Goal: Information Seeking & Learning: Learn about a topic

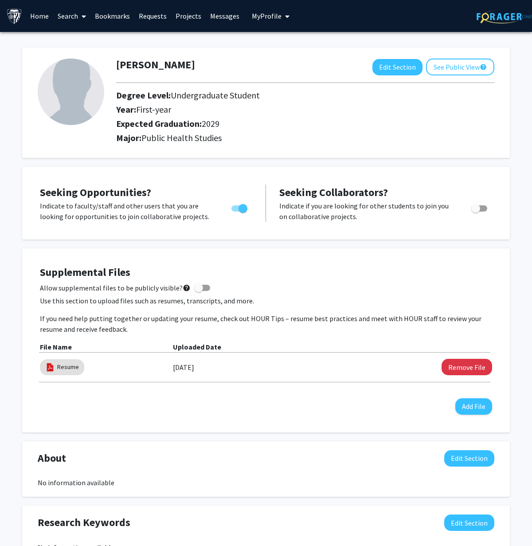
click at [106, 17] on link "Bookmarks" at bounding box center [112, 15] width 44 height 31
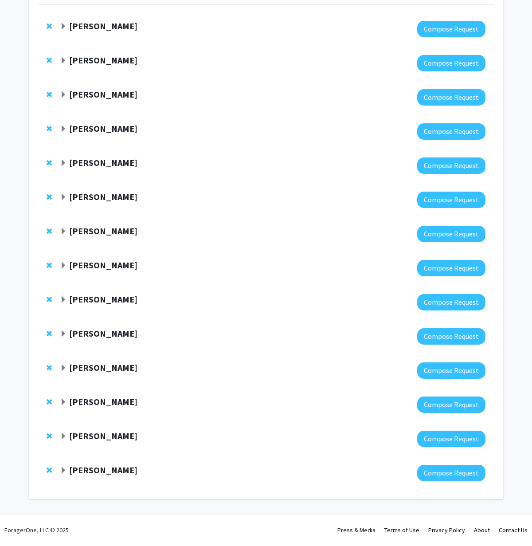
scroll to position [86, 0]
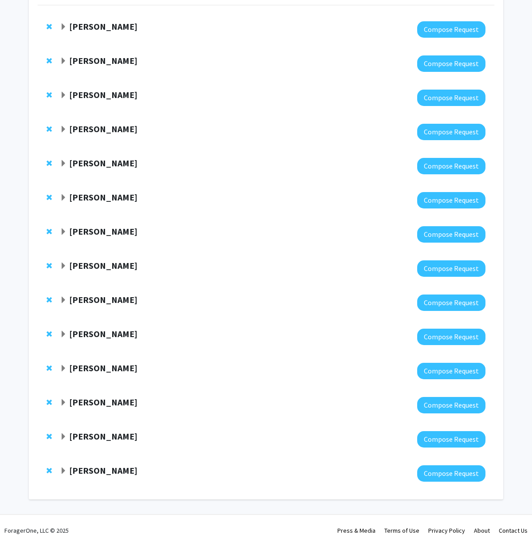
click at [96, 469] on strong "[PERSON_NAME]" at bounding box center [103, 470] width 68 height 11
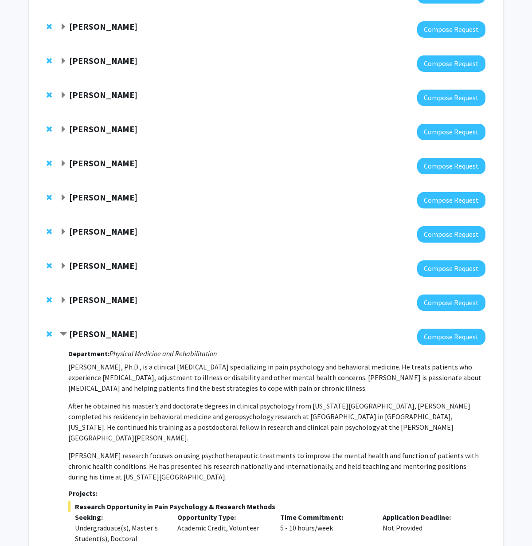
scroll to position [310, 0]
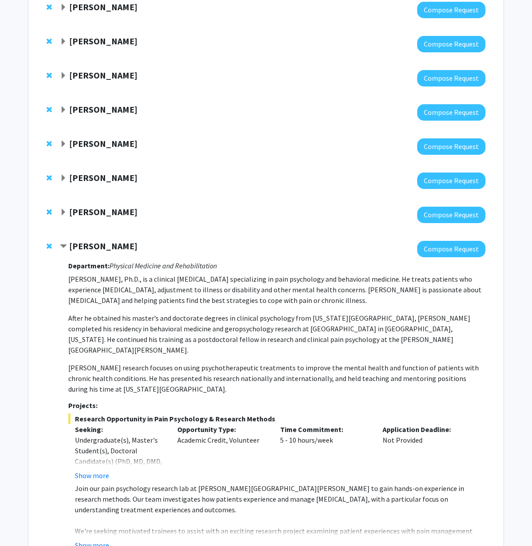
click at [160, 280] on p "[PERSON_NAME], Ph.D., is a clinical [MEDICAL_DATA] specializing in pain psychol…" at bounding box center [276, 290] width 417 height 32
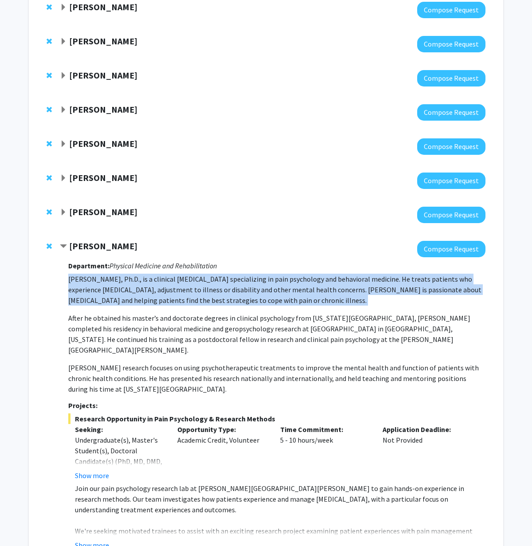
click at [160, 280] on p "[PERSON_NAME], Ph.D., is a clinical [MEDICAL_DATA] specializing in pain psychol…" at bounding box center [276, 290] width 417 height 32
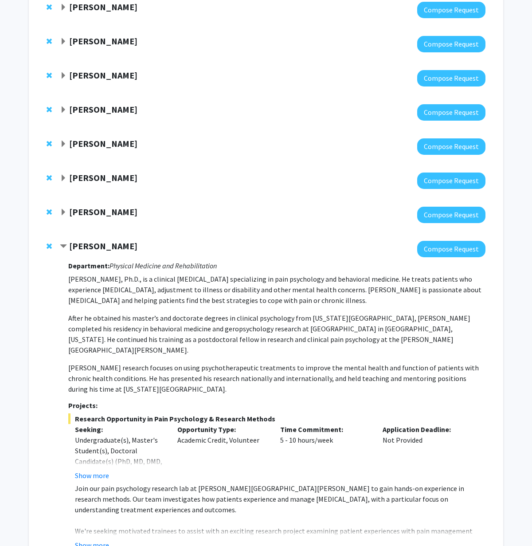
click at [254, 313] on p "[PERSON_NAME], Ph.D., is a clinical [MEDICAL_DATA] specializing in pain psychol…" at bounding box center [276, 334] width 417 height 121
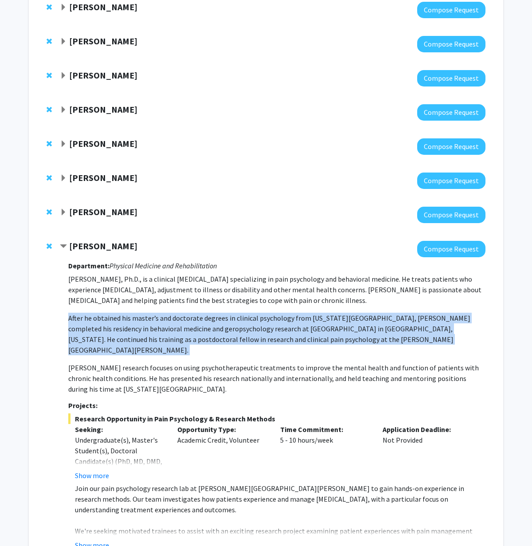
click at [254, 313] on p "[PERSON_NAME], Ph.D., is a clinical [MEDICAL_DATA] specializing in pain psychol…" at bounding box center [276, 334] width 417 height 121
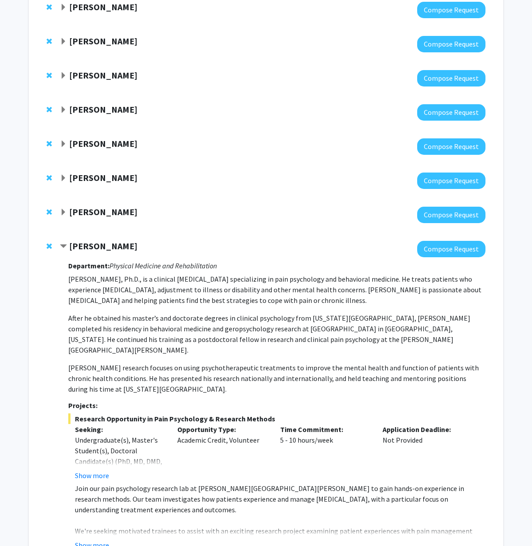
click at [259, 266] on h3 "Department: Physical Medicine and Rehabilitation" at bounding box center [276, 266] width 417 height 8
click at [256, 310] on p "[PERSON_NAME], Ph.D., is a clinical [MEDICAL_DATA] specializing in pain psychol…" at bounding box center [276, 334] width 417 height 121
click at [256, 299] on p "[PERSON_NAME], Ph.D., is a clinical [MEDICAL_DATA] specializing in pain psychol…" at bounding box center [276, 290] width 417 height 32
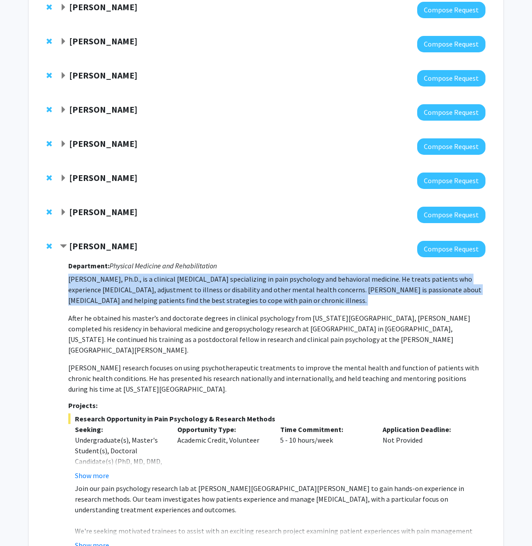
click at [256, 299] on p "[PERSON_NAME], Ph.D., is a clinical [MEDICAL_DATA] specializing in pain psychol…" at bounding box center [276, 290] width 417 height 32
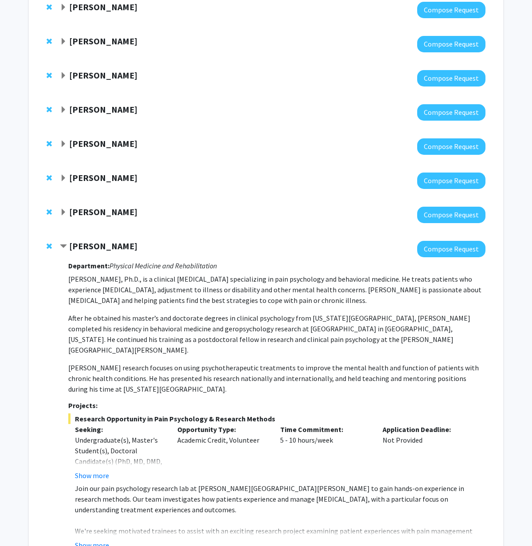
click at [256, 332] on p "After he obtained his master’s and doctorate degrees in clinical psychology fro…" at bounding box center [276, 334] width 417 height 43
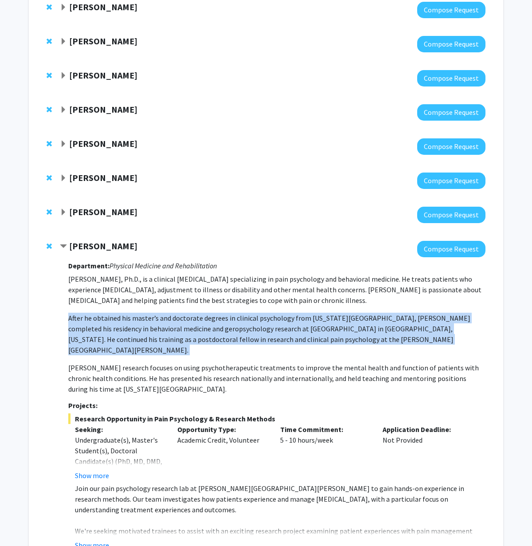
click at [256, 332] on p "After he obtained his master’s and doctorate degrees in clinical psychology fro…" at bounding box center [276, 334] width 417 height 43
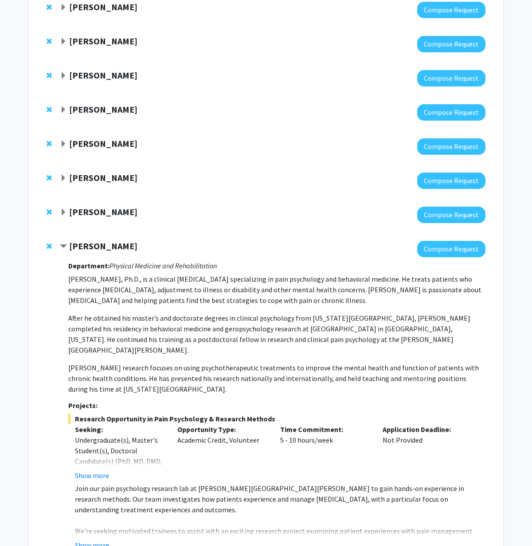
click at [256, 386] on div "Department: Physical Medicine and Rehabilitation [PERSON_NAME], Ph.D., is a cli…" at bounding box center [276, 413] width 417 height 310
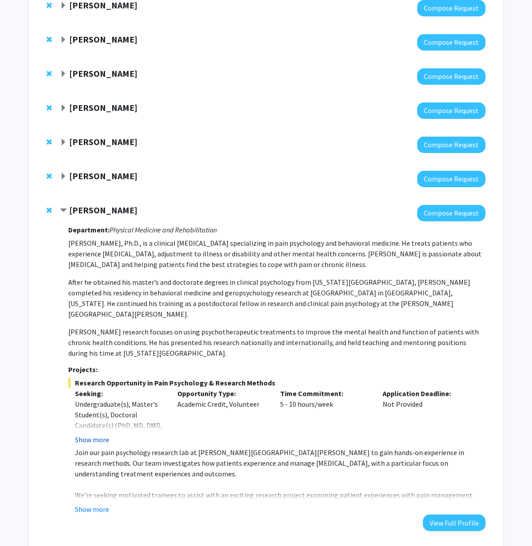
click at [99, 435] on button "Show more" at bounding box center [92, 440] width 34 height 11
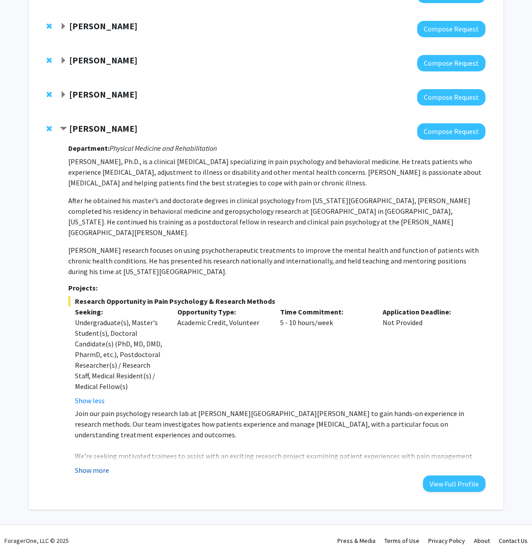
click at [93, 465] on button "Show more" at bounding box center [92, 470] width 34 height 11
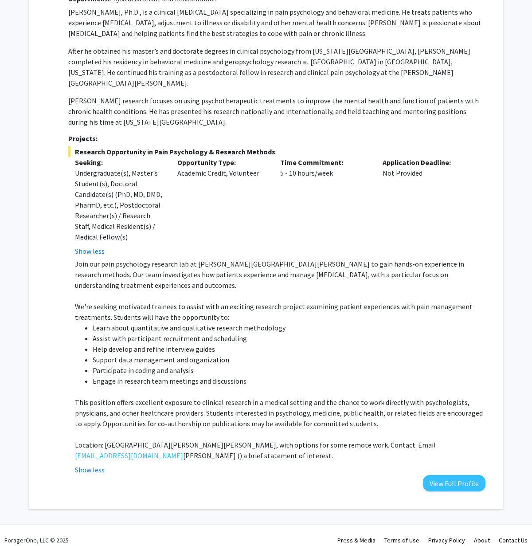
scroll to position [576, 0]
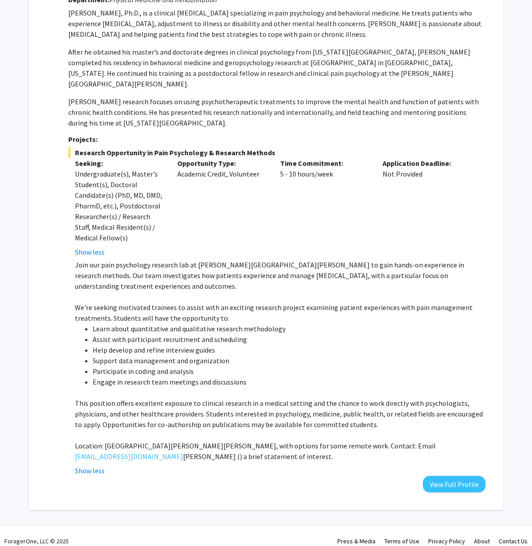
click at [167, 323] on li "Learn about quantitative and qualitative research methodology" at bounding box center [289, 328] width 393 height 11
click at [169, 306] on p "We're seeking motivated trainees to assist with an exciting research project ex…" at bounding box center [280, 312] width 411 height 21
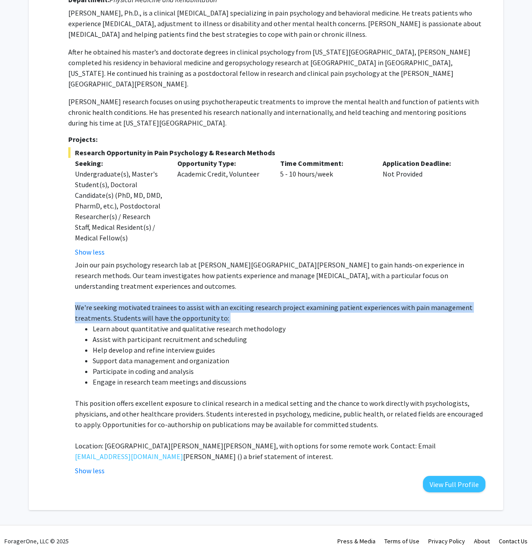
click at [169, 306] on p "We're seeking motivated trainees to assist with an exciting research project ex…" at bounding box center [280, 312] width 411 height 21
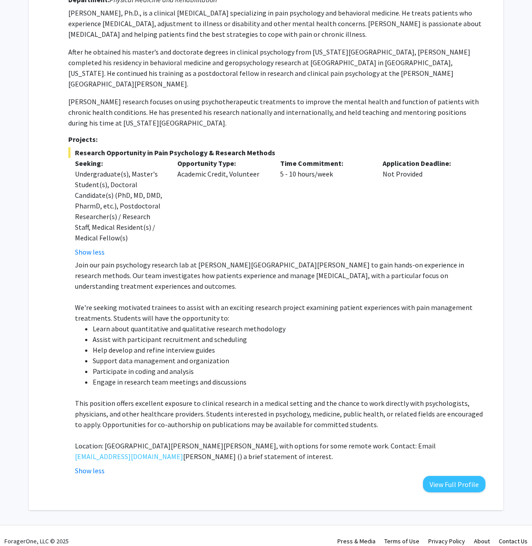
click at [170, 366] on li "Participate in coding and analysis" at bounding box center [289, 371] width 393 height 11
click at [459, 476] on button "View Full Profile" at bounding box center [454, 484] width 63 height 16
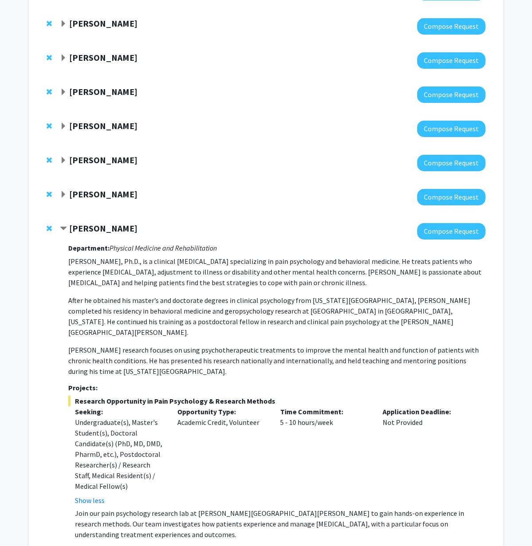
scroll to position [317, 0]
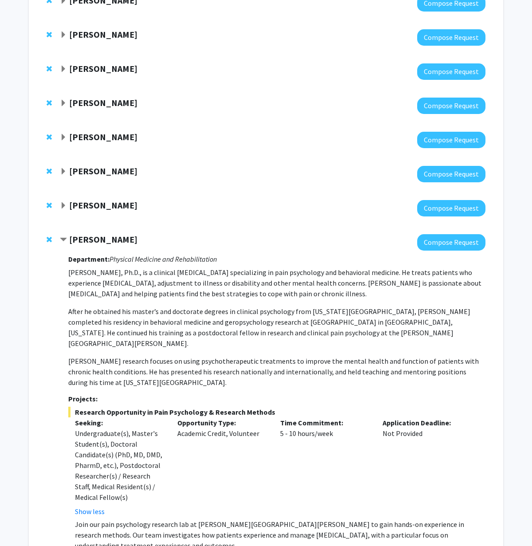
click at [99, 203] on strong "[PERSON_NAME]" at bounding box center [103, 205] width 68 height 11
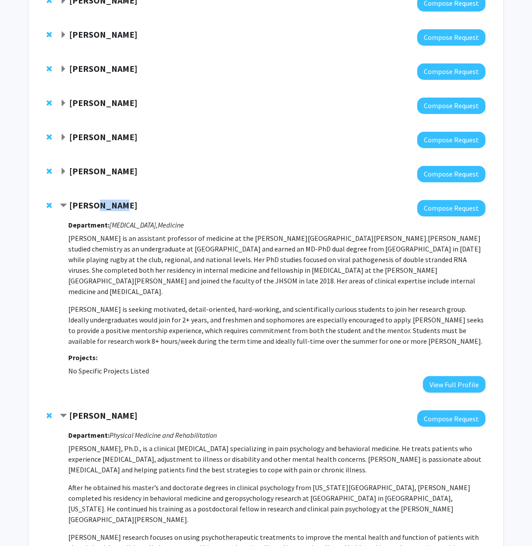
click at [99, 203] on strong "[PERSON_NAME]" at bounding box center [103, 205] width 68 height 11
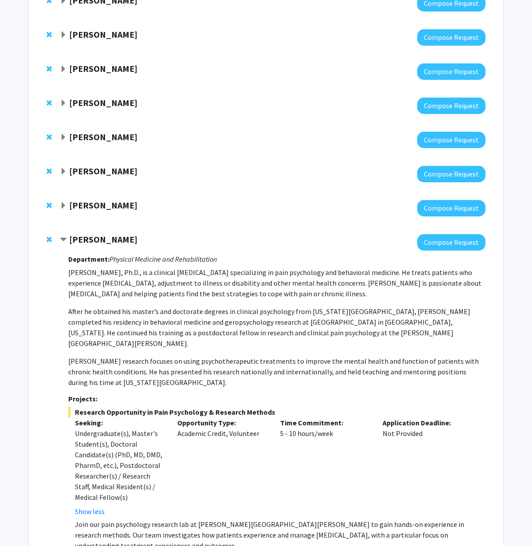
click at [46, 204] on div "[PERSON_NAME] Compose Request" at bounding box center [266, 208] width 457 height 34
click at [51, 204] on span "Remove Annie Antar from bookmarks" at bounding box center [49, 205] width 5 height 7
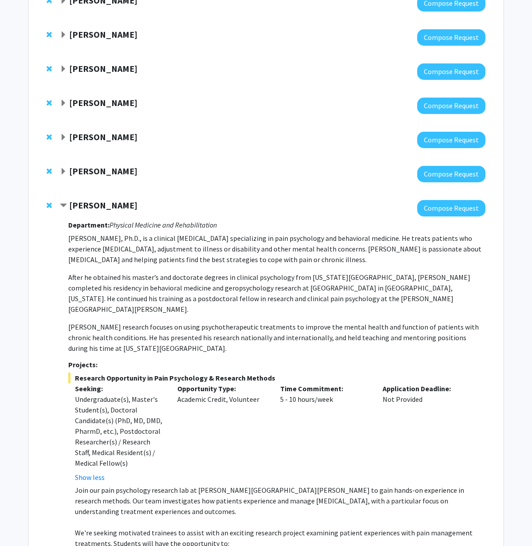
click at [86, 139] on strong "[PERSON_NAME]" at bounding box center [103, 136] width 68 height 11
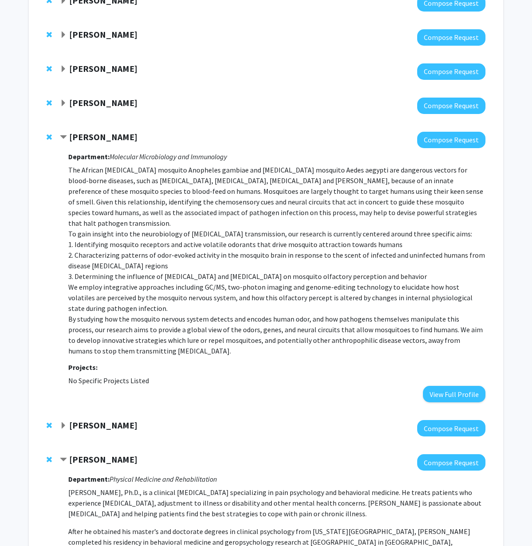
click at [50, 139] on span "Remove Conor McMeniman from bookmarks" at bounding box center [49, 137] width 5 height 7
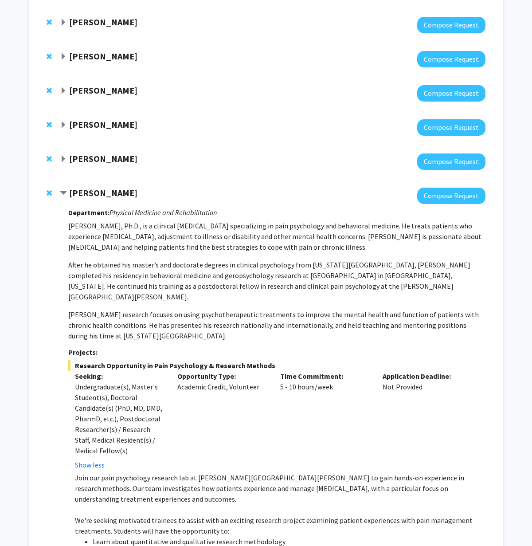
scroll to position [291, 0]
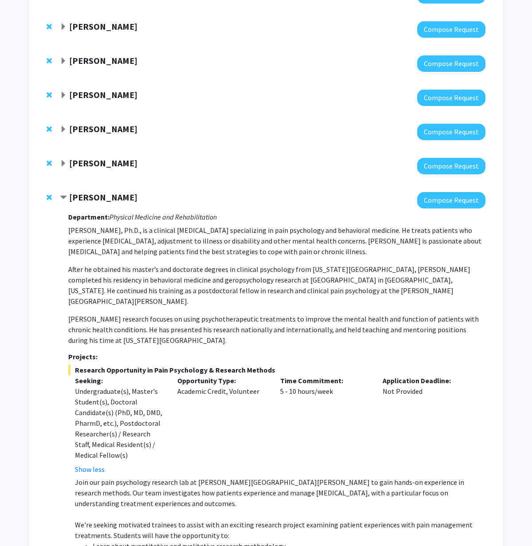
click at [90, 130] on strong "[PERSON_NAME]" at bounding box center [103, 128] width 68 height 11
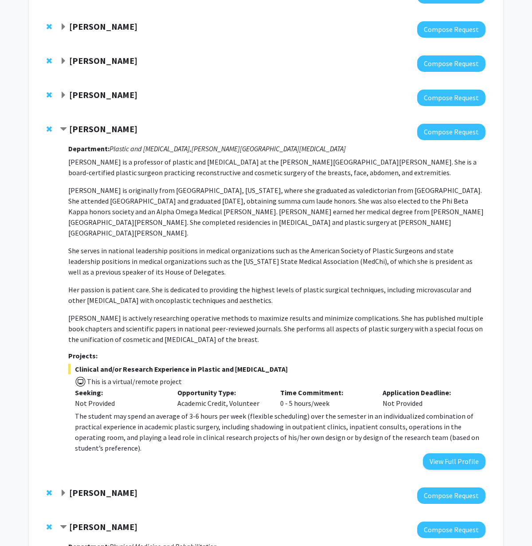
click at [49, 129] on span "Remove Michele Manahan from bookmarks" at bounding box center [49, 129] width 5 height 7
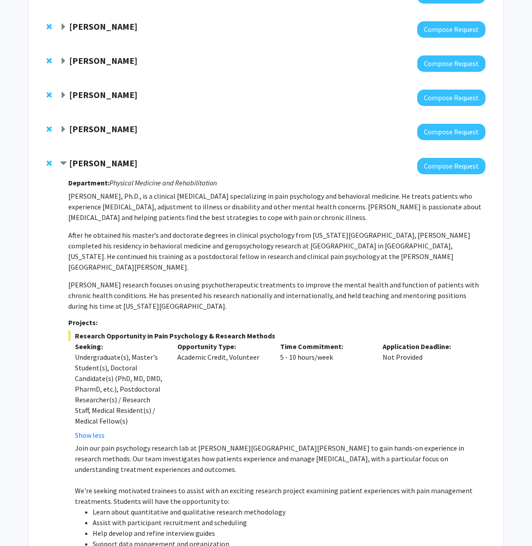
click at [93, 98] on strong "[PERSON_NAME]" at bounding box center [103, 94] width 68 height 11
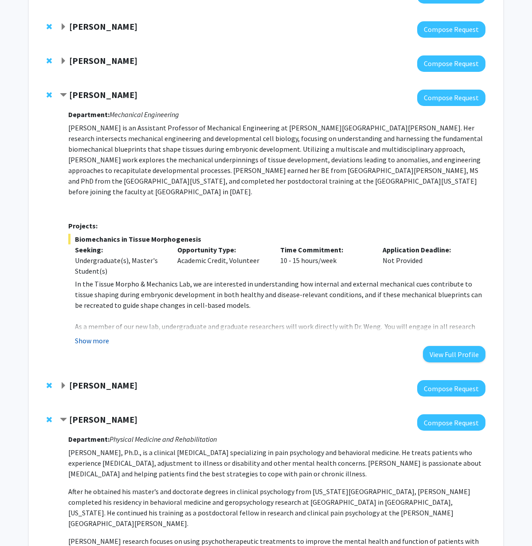
click at [98, 335] on button "Show more" at bounding box center [92, 340] width 34 height 11
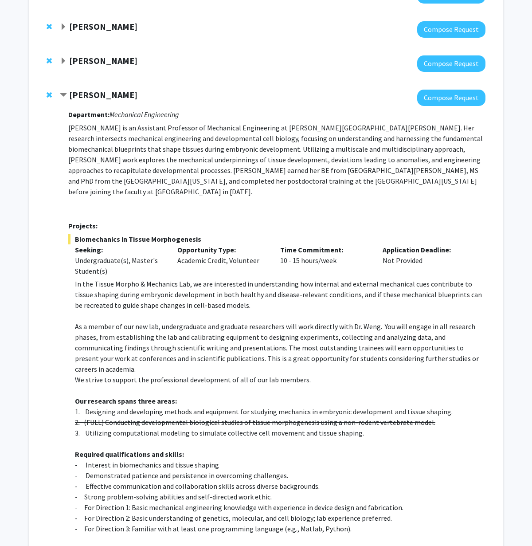
click at [49, 94] on span "Remove Shinuo Weng from bookmarks" at bounding box center [49, 94] width 5 height 7
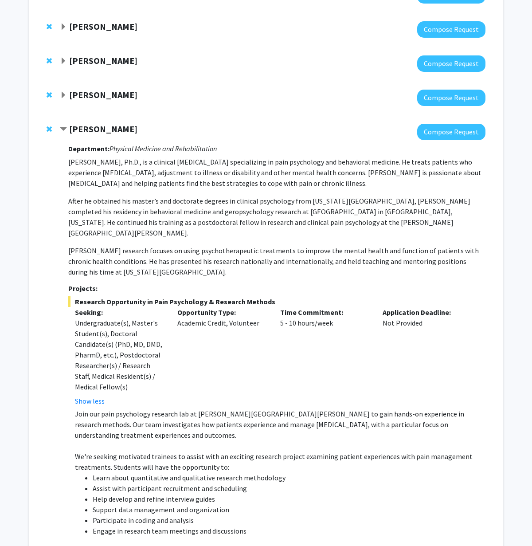
click at [95, 61] on strong "[PERSON_NAME]" at bounding box center [103, 60] width 68 height 11
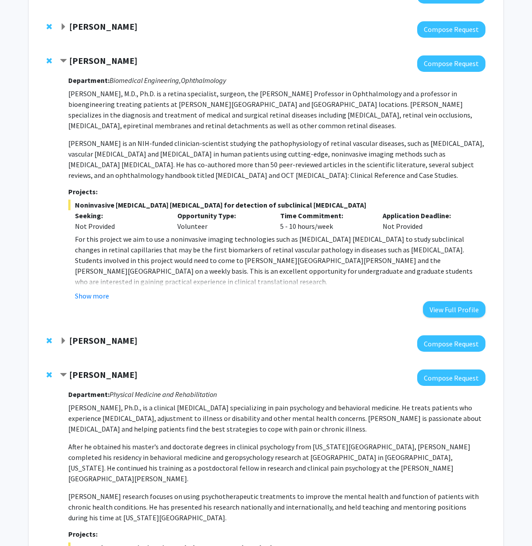
click at [53, 60] on div at bounding box center [51, 60] width 9 height 11
click at [49, 60] on span "Remove Amir Kashani from bookmarks" at bounding box center [49, 60] width 5 height 7
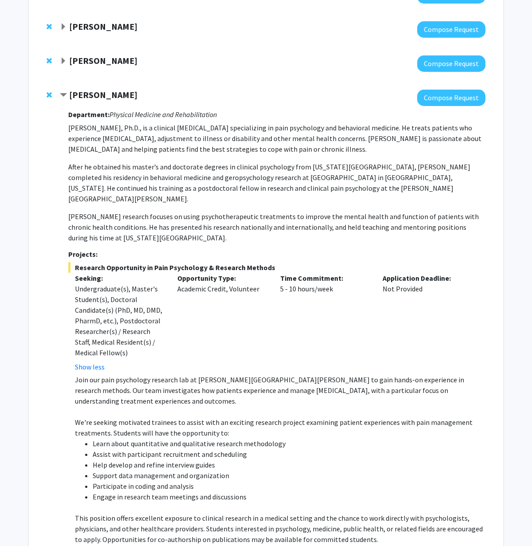
click at [79, 34] on div at bounding box center [273, 29] width 426 height 16
click at [82, 27] on strong "[PERSON_NAME]" at bounding box center [103, 26] width 68 height 11
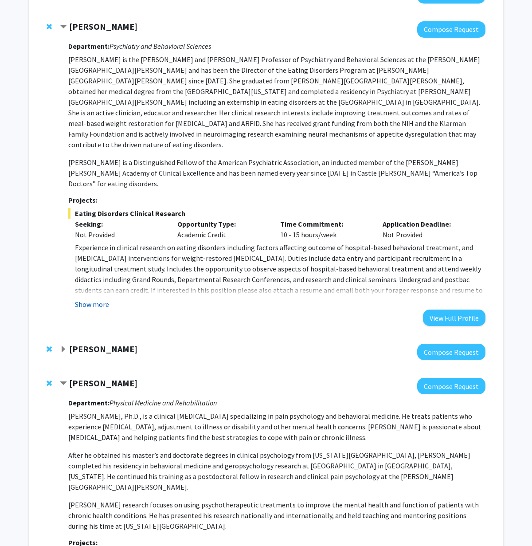
click at [100, 299] on button "Show more" at bounding box center [92, 304] width 34 height 11
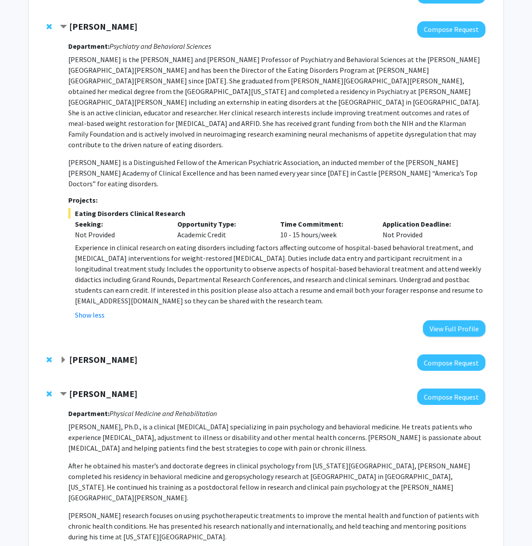
click at [53, 34] on div "[PERSON_NAME] Compose Request Department: Psychiatry and Behavioral Sciences [P…" at bounding box center [266, 178] width 457 height 333
click at [52, 31] on div at bounding box center [51, 26] width 9 height 11
click at [49, 27] on span "Remove Angela Guarda from bookmarks" at bounding box center [49, 26] width 5 height 7
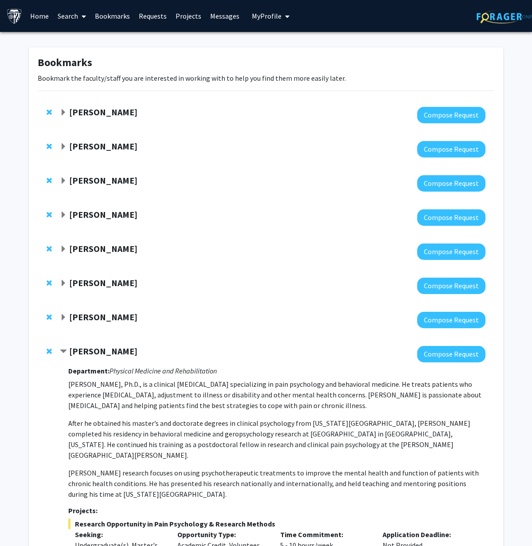
scroll to position [0, 0]
click at [86, 111] on strong "[PERSON_NAME]" at bounding box center [103, 111] width 68 height 11
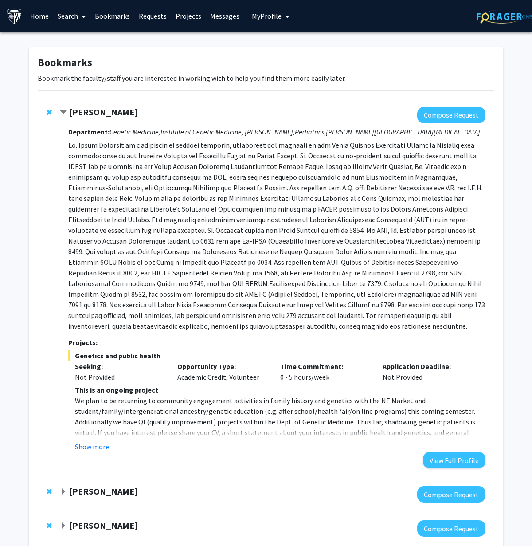
click at [86, 111] on strong "[PERSON_NAME]" at bounding box center [103, 111] width 68 height 11
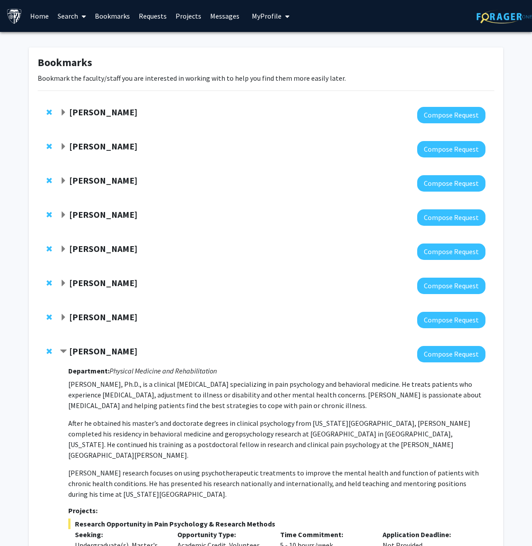
click at [82, 152] on strong "[PERSON_NAME]" at bounding box center [103, 146] width 68 height 11
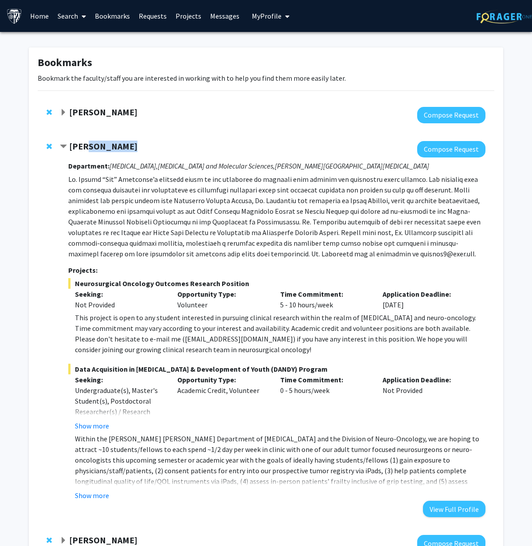
click at [82, 152] on strong "[PERSON_NAME]" at bounding box center [103, 146] width 68 height 11
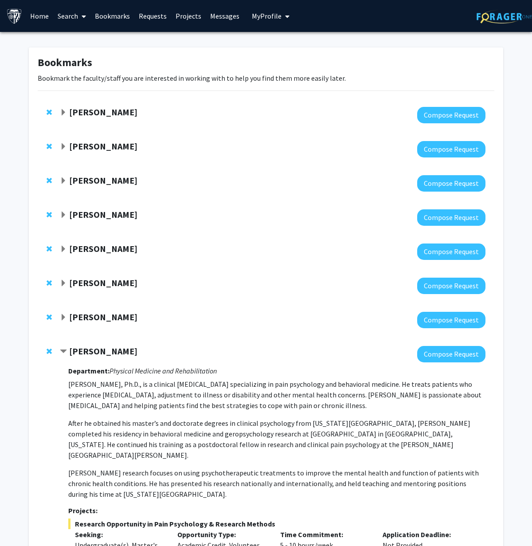
click at [11, 104] on div "Bookmarks Bookmark the faculty/staff you are interested in working with to help…" at bounding box center [266, 466] width 532 height 869
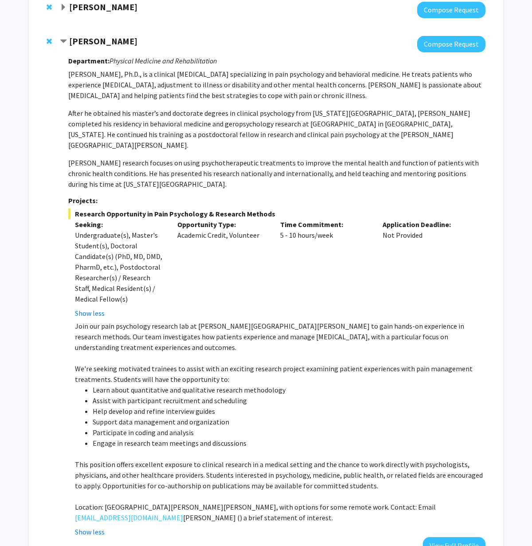
scroll to position [308, 0]
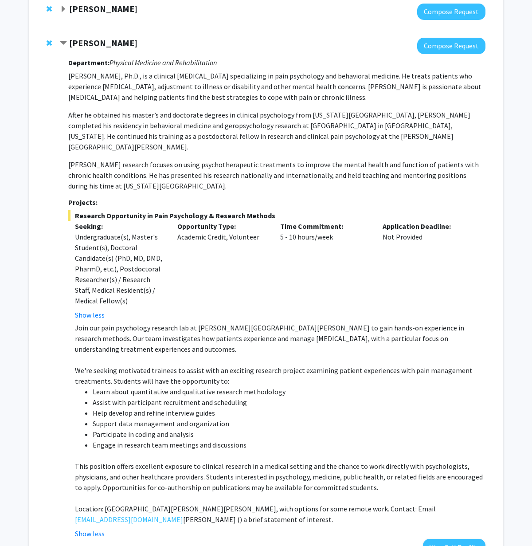
click at [79, 43] on strong "[PERSON_NAME]" at bounding box center [103, 42] width 68 height 11
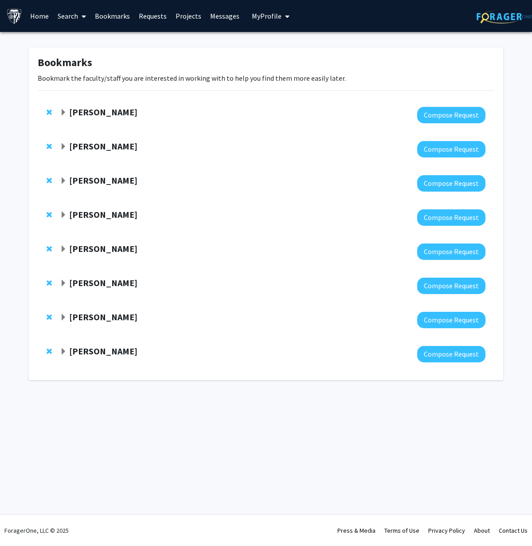
scroll to position [0, 0]
click at [62, 21] on link "Search" at bounding box center [71, 15] width 37 height 31
click at [85, 38] on span "Faculty/Staff" at bounding box center [85, 41] width 65 height 18
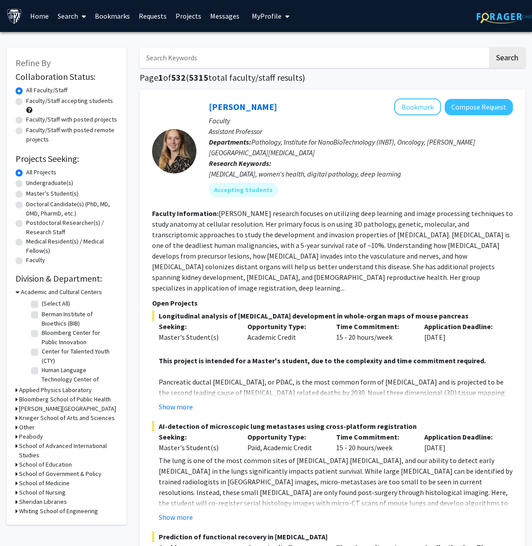
click at [79, 103] on label "Faculty/Staff accepting students" at bounding box center [69, 100] width 87 height 9
click at [32, 102] on input "Faculty/Staff accepting students" at bounding box center [29, 99] width 6 height 6
radio input "true"
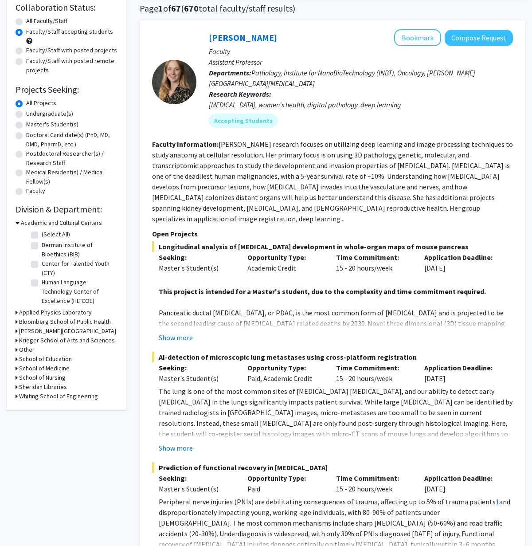
scroll to position [73, 0]
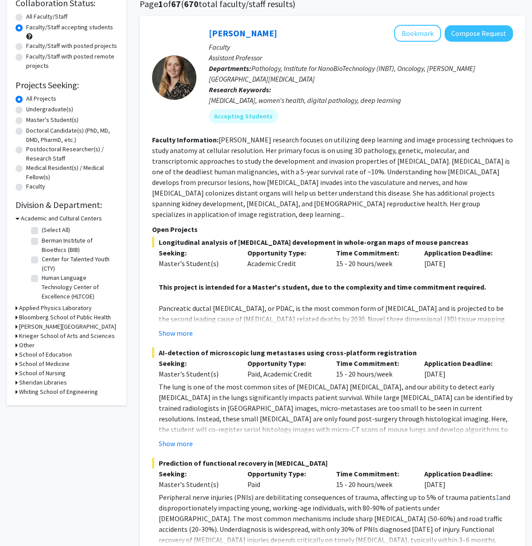
click at [51, 112] on label "Undergraduate(s)" at bounding box center [49, 109] width 47 height 9
click at [32, 111] on input "Undergraduate(s)" at bounding box center [29, 108] width 6 height 6
radio input "true"
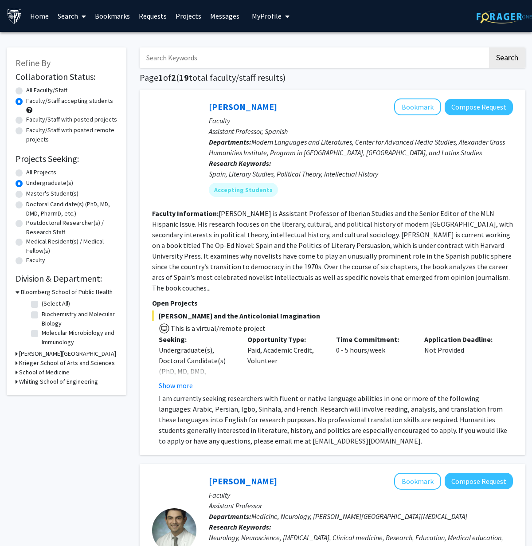
scroll to position [107, 0]
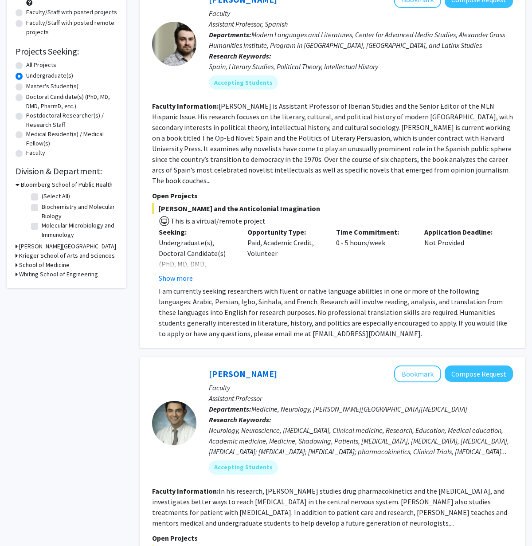
click at [59, 264] on h3 "School of Medicine" at bounding box center [44, 265] width 51 height 9
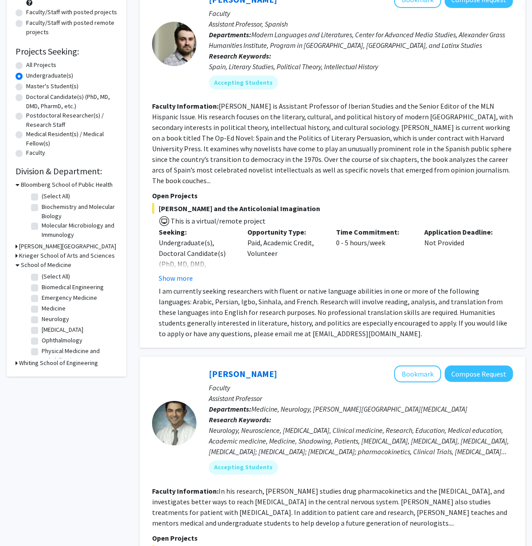
click at [59, 279] on label "(Select All)" at bounding box center [56, 276] width 28 height 9
click at [47, 278] on input "(Select All)" at bounding box center [45, 275] width 6 height 6
checkbox input "true"
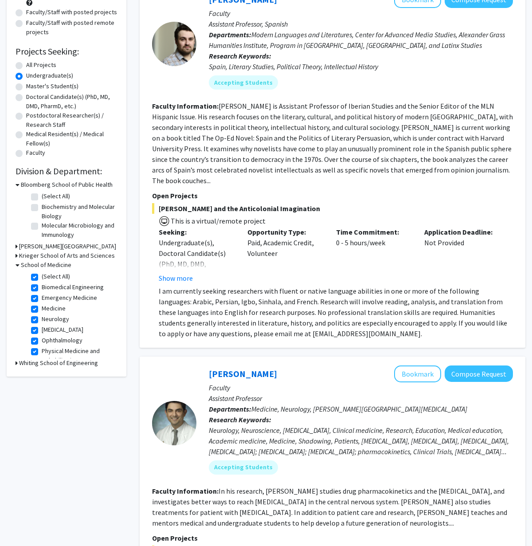
checkbox input "true"
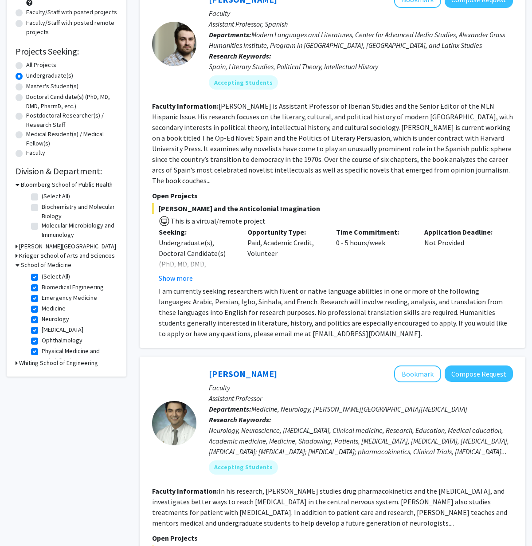
checkbox input "true"
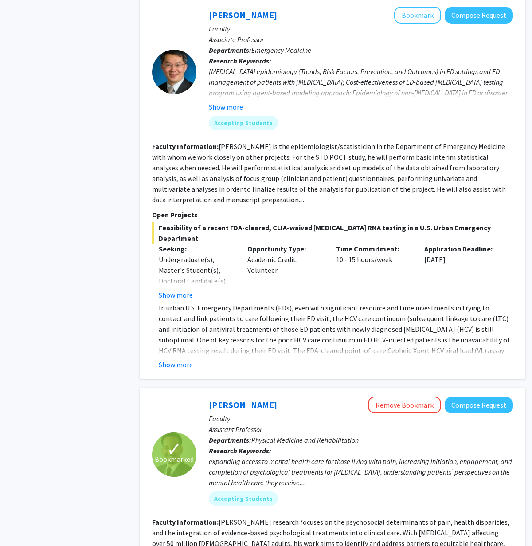
scroll to position [1609, 0]
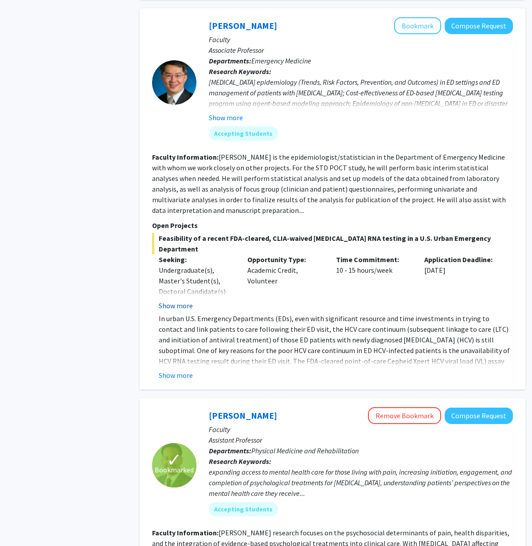
click at [183, 300] on button "Show more" at bounding box center [176, 305] width 34 height 11
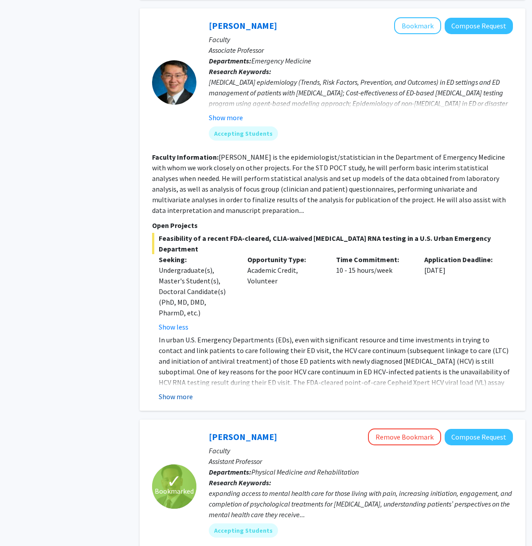
click at [176, 391] on button "Show more" at bounding box center [176, 396] width 34 height 11
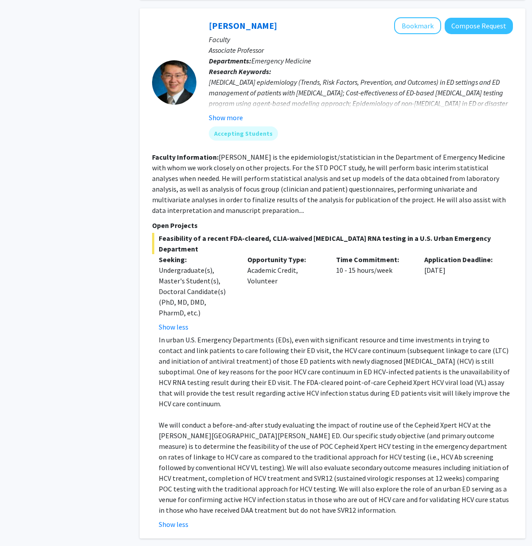
click at [302, 334] on p "In urban U.S. Emergency Departments (EDs), even with significant resource and t…" at bounding box center [336, 371] width 354 height 75
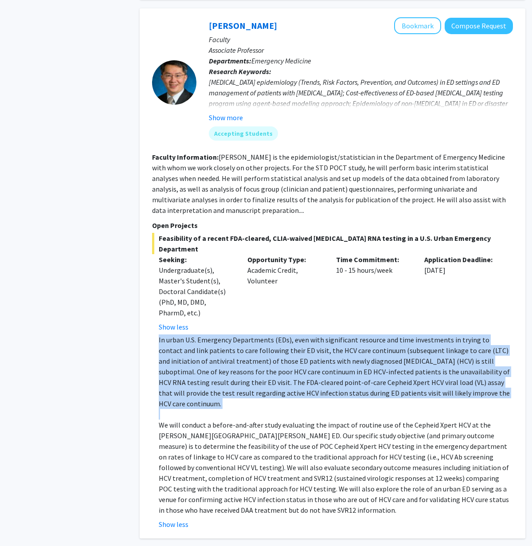
click at [302, 334] on p "In urban U.S. Emergency Departments (EDs), even with significant resource and t…" at bounding box center [336, 371] width 354 height 75
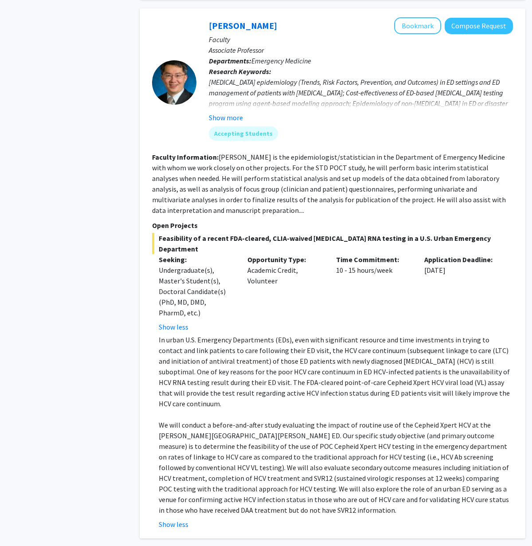
click at [302, 269] on div "Opportunity Type: Academic Credit, Volunteer" at bounding box center [285, 293] width 89 height 78
click at [301, 420] on p "We will conduct a before-and-after study evaluating the impact of routine use o…" at bounding box center [336, 468] width 354 height 96
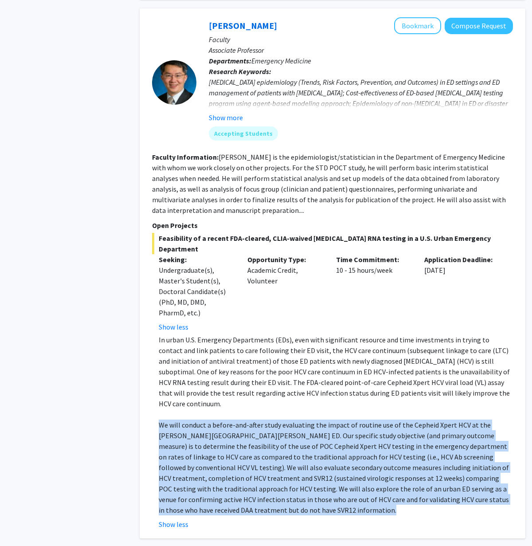
click at [301, 420] on p "We will conduct a before-and-after study evaluating the impact of routine use o…" at bounding box center [336, 468] width 354 height 96
click at [330, 420] on p "We will conduct a before-and-after study evaluating the impact of routine use o…" at bounding box center [336, 468] width 354 height 96
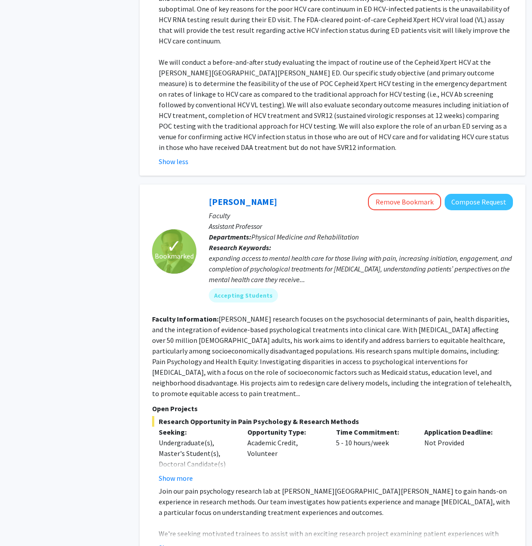
scroll to position [1943, 0]
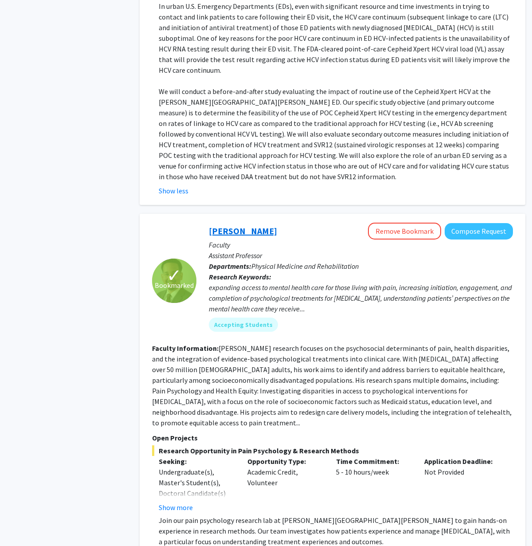
click at [241, 225] on link "[PERSON_NAME]" at bounding box center [243, 230] width 68 height 11
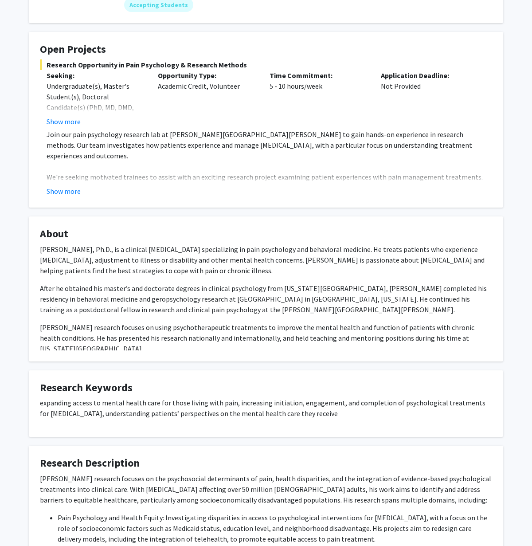
scroll to position [144, 0]
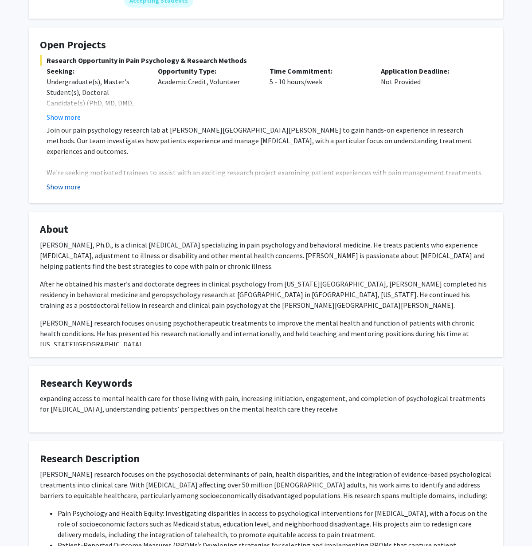
click at [66, 182] on button "Show more" at bounding box center [64, 187] width 34 height 11
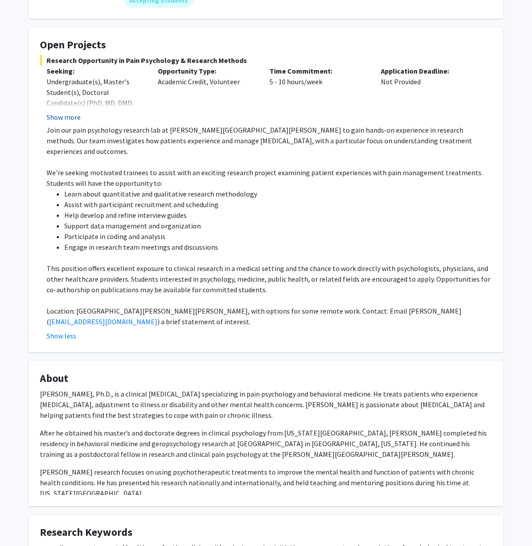
click at [67, 112] on button "Show more" at bounding box center [64, 117] width 34 height 11
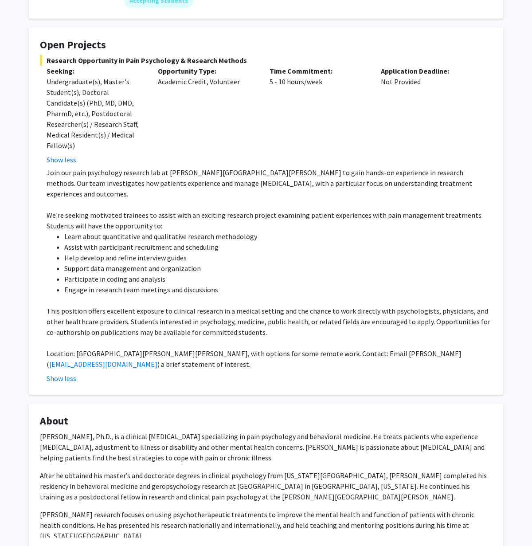
click at [130, 232] on li "Learn about quantitative and qualitative research methodology" at bounding box center [278, 237] width 428 height 11
click at [136, 242] on li "Assist with participant recruitment and scheduling" at bounding box center [278, 247] width 428 height 11
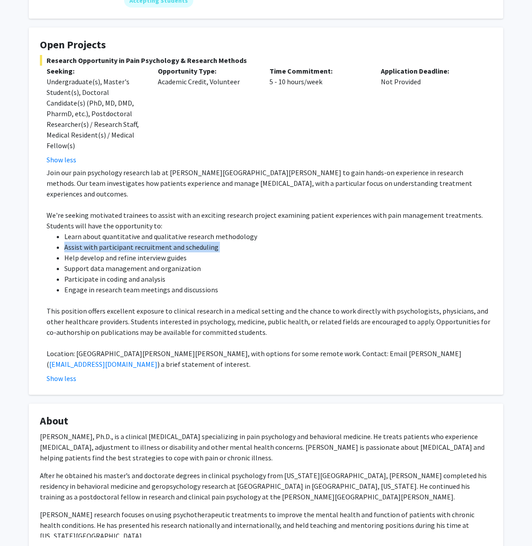
click at [136, 242] on li "Assist with participant recruitment and scheduling" at bounding box center [278, 247] width 428 height 11
click at [137, 263] on li "Support data management and organization" at bounding box center [278, 268] width 428 height 11
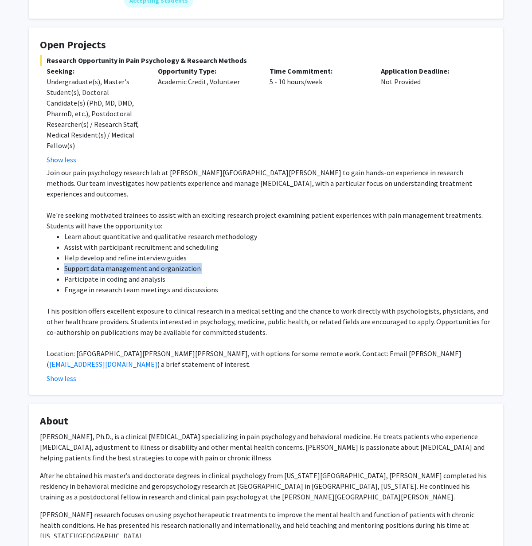
click at [137, 263] on li "Support data management and organization" at bounding box center [278, 268] width 428 height 11
click at [139, 263] on li "Support data management and organization" at bounding box center [278, 268] width 428 height 11
click at [161, 306] on p "This position offers excellent exposure to clinical research in a medical setti…" at bounding box center [270, 322] width 446 height 32
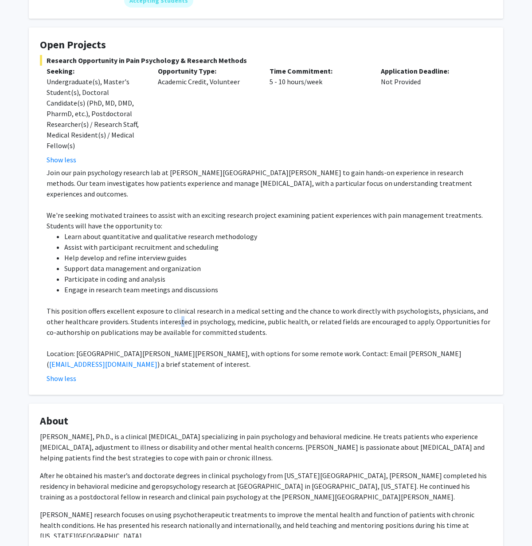
click at [161, 306] on p "This position offers excellent exposure to clinical research in a medical setti…" at bounding box center [270, 322] width 446 height 32
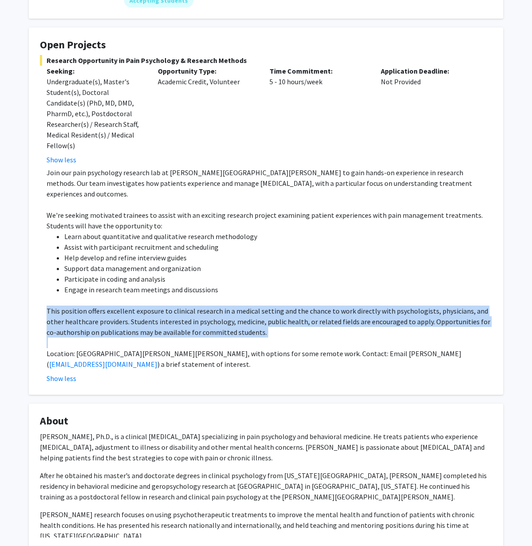
click at [161, 306] on p "This position offers excellent exposure to clinical research in a medical setti…" at bounding box center [270, 322] width 446 height 32
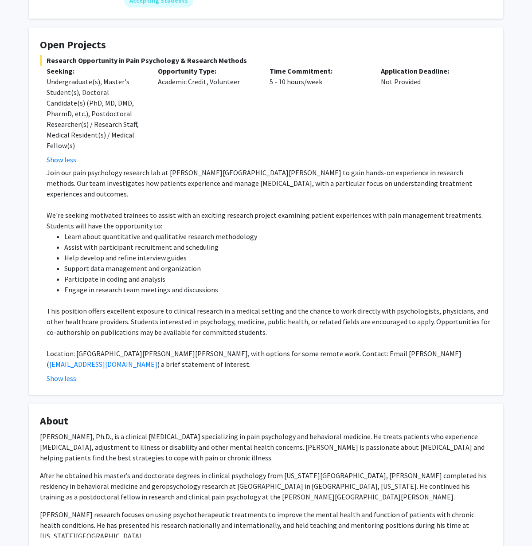
click at [247, 307] on p "This position offers excellent exposure to clinical research in a medical setti…" at bounding box center [270, 322] width 446 height 32
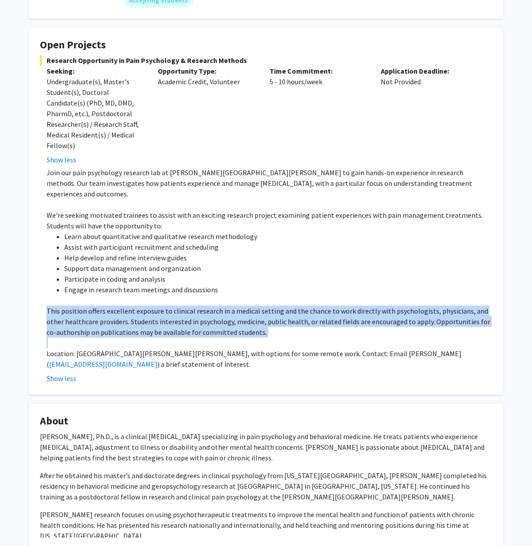
click at [247, 307] on p "This position offers excellent exposure to clinical research in a medical setti…" at bounding box center [270, 322] width 446 height 32
click at [257, 310] on p "This position offers excellent exposure to clinical research in a medical setti…" at bounding box center [270, 322] width 446 height 32
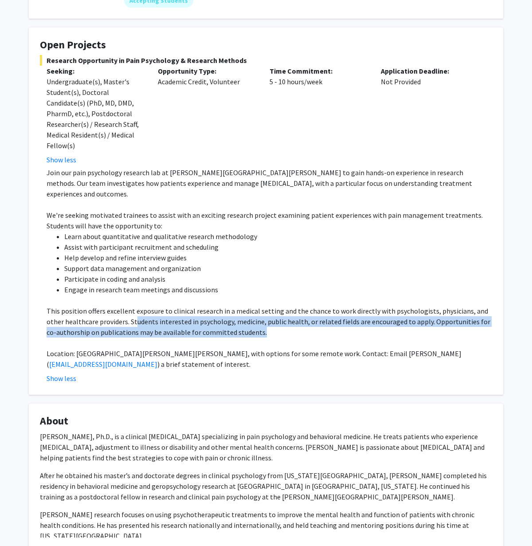
drag, startPoint x: 263, startPoint y: 310, endPoint x: 119, endPoint y: 297, distance: 143.8
click at [118, 306] on p "This position offers excellent exposure to clinical research in a medical setti…" at bounding box center [270, 322] width 446 height 32
click at [119, 306] on p "This position offers excellent exposure to clinical research in a medical setti…" at bounding box center [270, 322] width 446 height 32
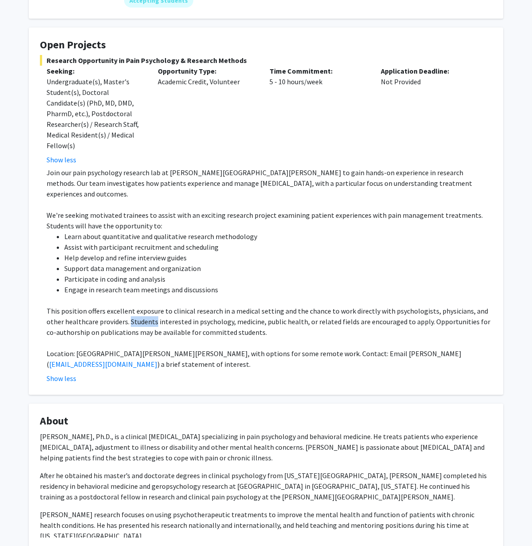
click at [119, 306] on p "This position offers excellent exposure to clinical research in a medical setti…" at bounding box center [270, 322] width 446 height 32
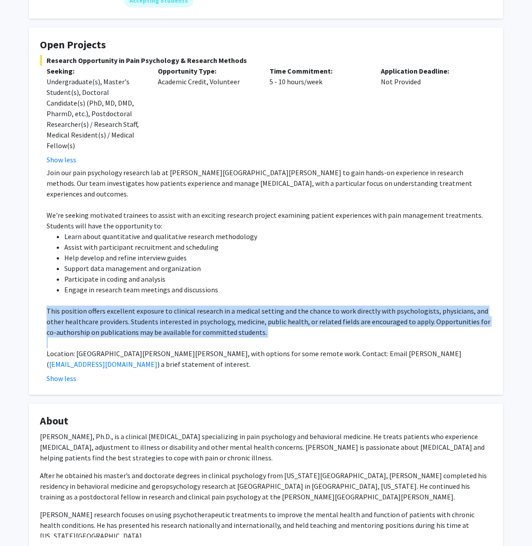
click at [119, 306] on p "This position offers excellent exposure to clinical research in a medical setti…" at bounding box center [270, 322] width 446 height 32
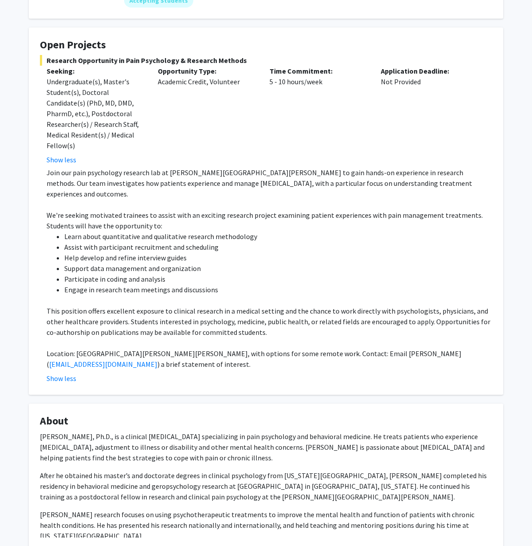
click at [184, 349] on p "Location: [GEOGRAPHIC_DATA][PERSON_NAME][PERSON_NAME], with options for some re…" at bounding box center [270, 359] width 446 height 21
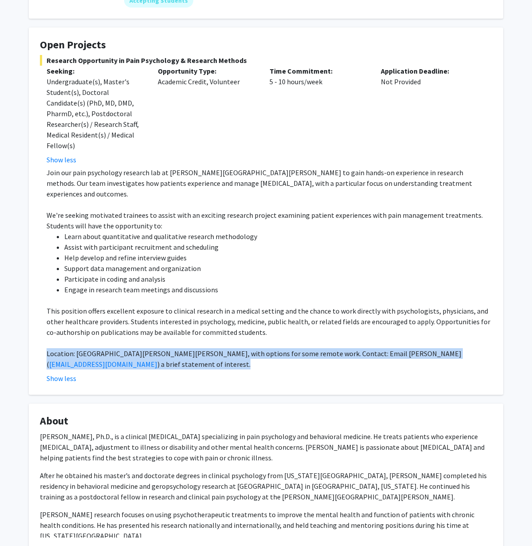
click at [184, 349] on p "Location: [GEOGRAPHIC_DATA][PERSON_NAME][PERSON_NAME], with options for some re…" at bounding box center [270, 359] width 446 height 21
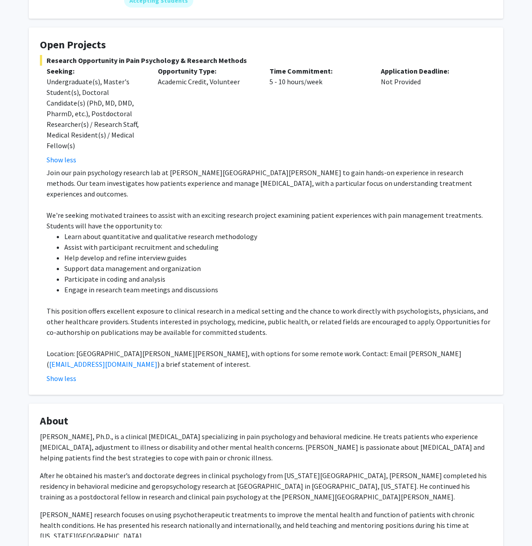
click at [196, 373] on div "Show less" at bounding box center [270, 378] width 446 height 11
click at [310, 373] on div "Show less" at bounding box center [270, 378] width 446 height 11
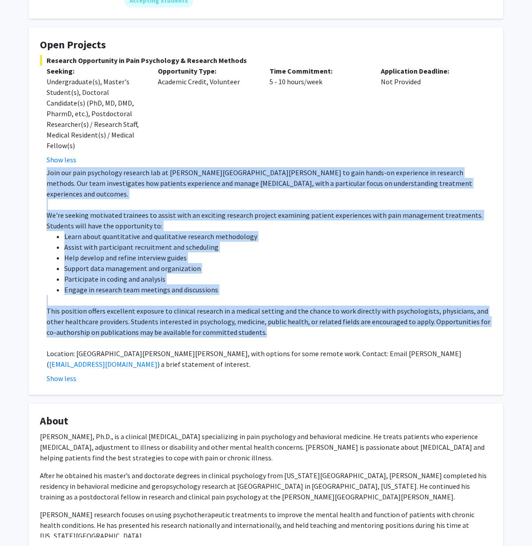
drag, startPoint x: 47, startPoint y: 160, endPoint x: 273, endPoint y: 314, distance: 273.6
click at [273, 314] on div "Join our pain psychology research lab at [PERSON_NAME][GEOGRAPHIC_DATA][PERSON_…" at bounding box center [270, 269] width 446 height 202
copy div "Join our pain psychology research lab at [PERSON_NAME][GEOGRAPHIC_DATA][PERSON_…"
click at [273, 314] on p "This position offers excellent exposure to clinical research in a medical setti…" at bounding box center [270, 322] width 446 height 32
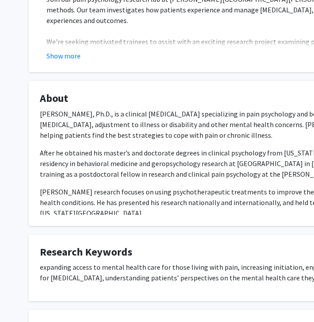
scroll to position [273, 3]
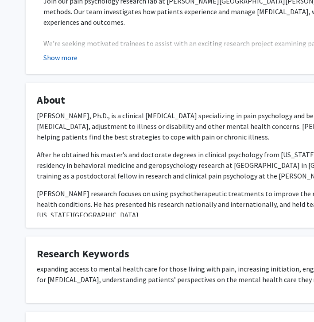
click at [68, 52] on button "Show more" at bounding box center [60, 57] width 34 height 11
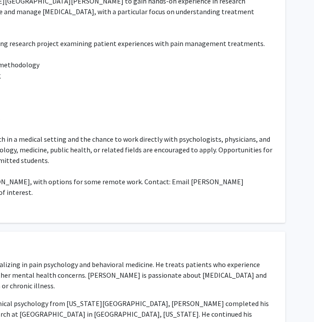
scroll to position [273, 218]
